Goal: Check status

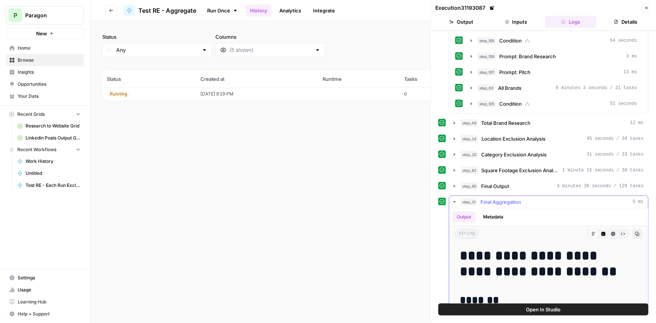
scroll to position [205, 0]
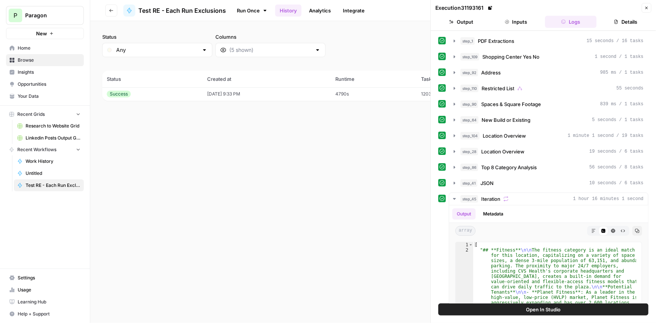
scroll to position [373, 0]
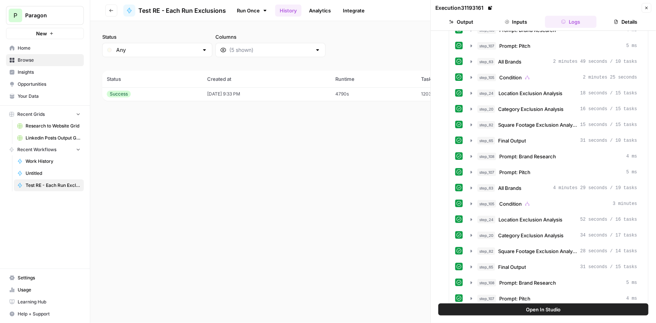
click at [620, 23] on button "Details" at bounding box center [625, 22] width 52 height 12
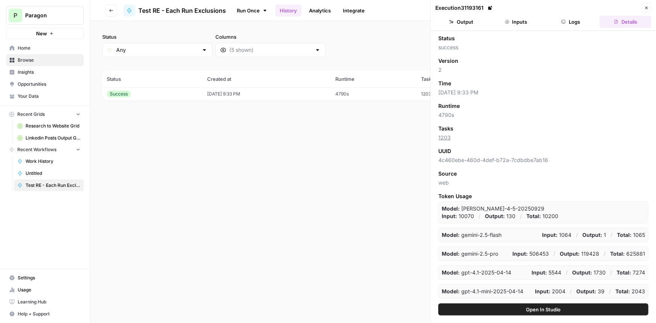
scroll to position [17, 0]
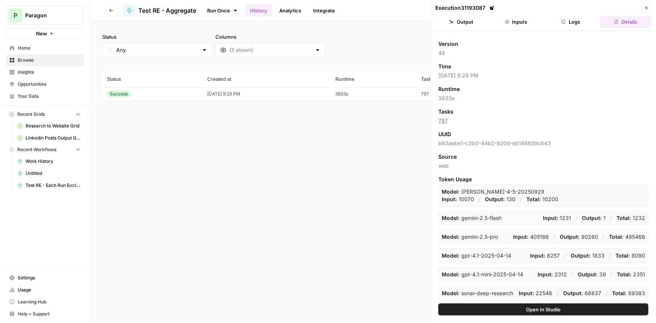
click at [532, 148] on div "Status success Version 48 Time [DATE] 9:29 PM Runtime 3833s Tasks 797 UUID b63a…" at bounding box center [543, 167] width 210 height 265
